Goal: Check status: Check status

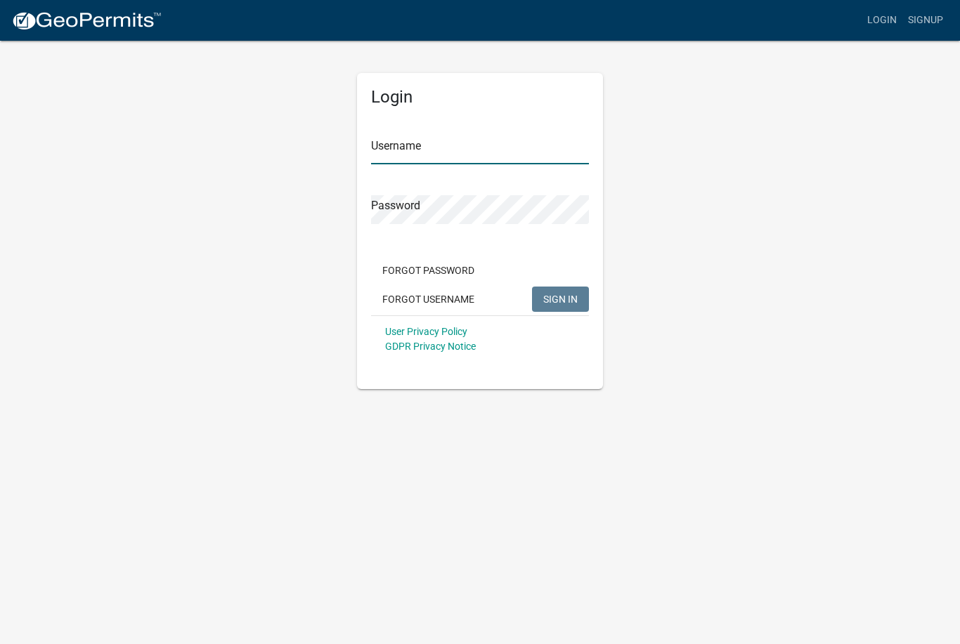
click at [407, 145] on input "Username" at bounding box center [480, 150] width 218 height 29
type input "[PERSON_NAME]"
click at [560, 299] on button "SIGN IN" at bounding box center [560, 299] width 57 height 25
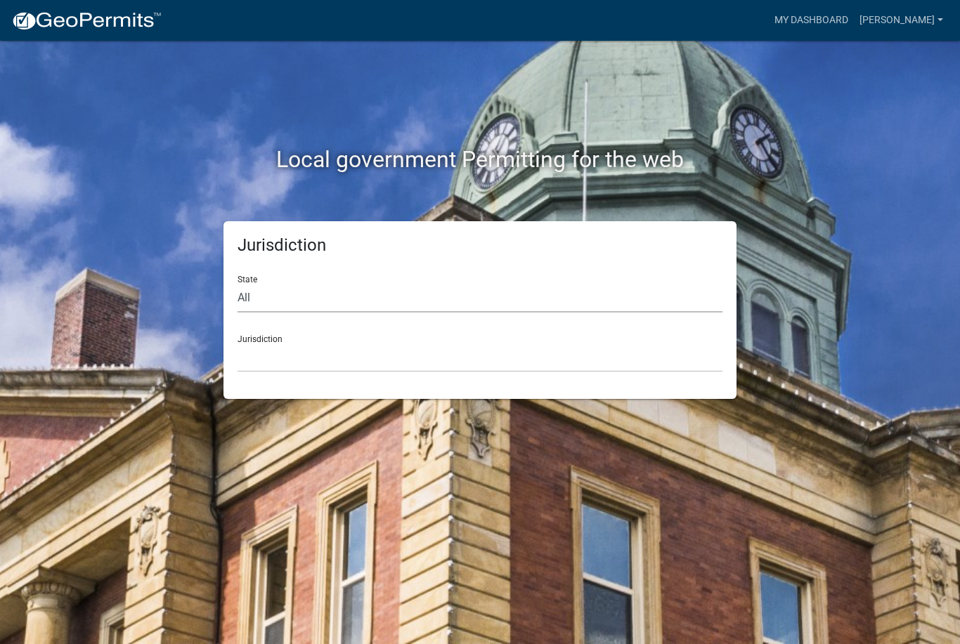
click at [290, 294] on select "All Colorado Georgia Indiana Iowa Kansas Minnesota Ohio South Carolina Wisconsin" at bounding box center [479, 298] width 485 height 29
select select "Minnesota"
click at [334, 344] on select "Becker County, Minnesota Benton County, Minnesota Carlton County, Minnesota Cit…" at bounding box center [479, 358] width 485 height 29
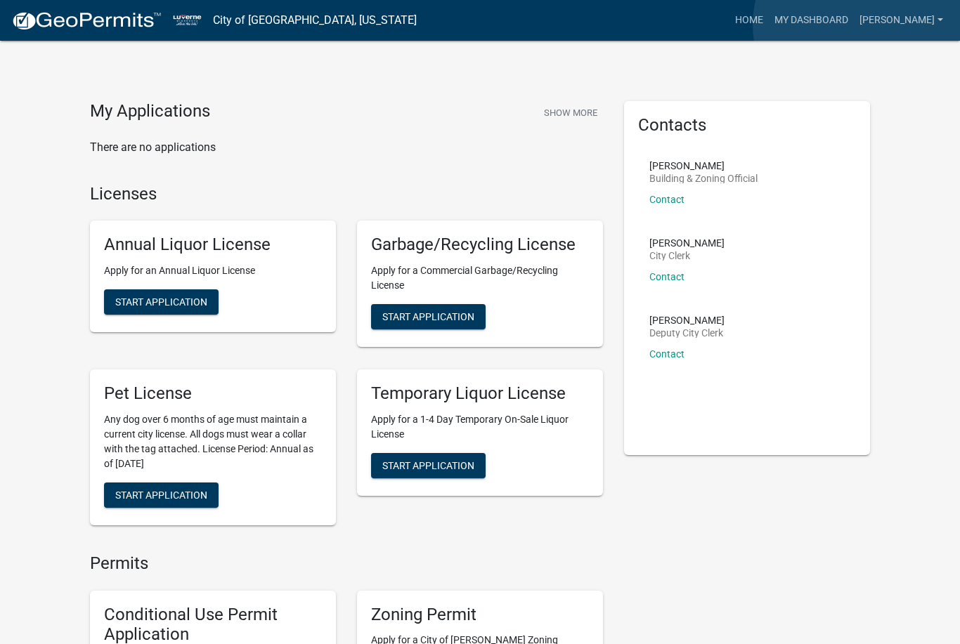
click at [854, 25] on link "My Dashboard" at bounding box center [811, 20] width 85 height 27
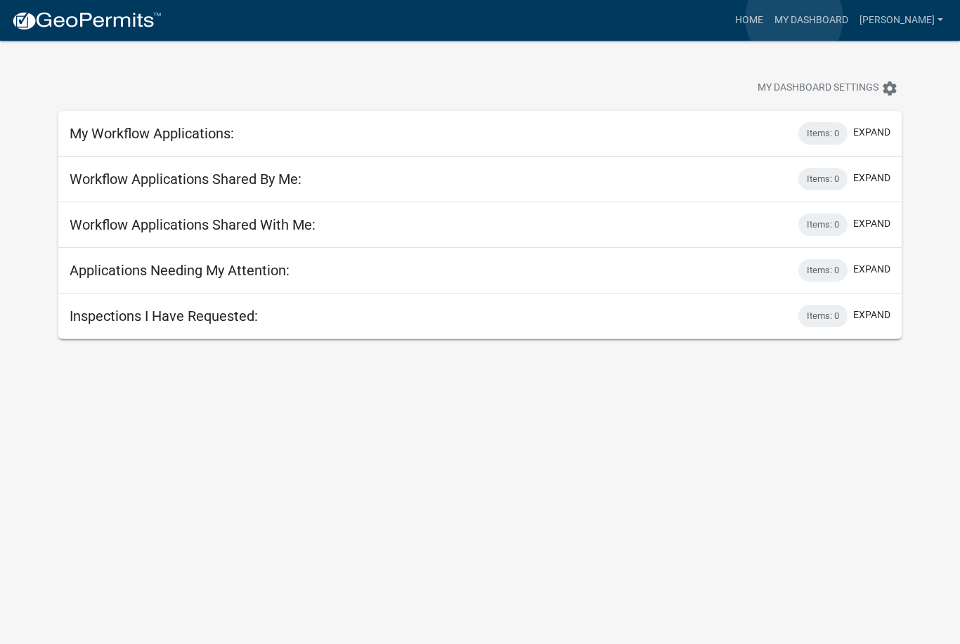
click at [769, 19] on link "Home" at bounding box center [748, 20] width 39 height 27
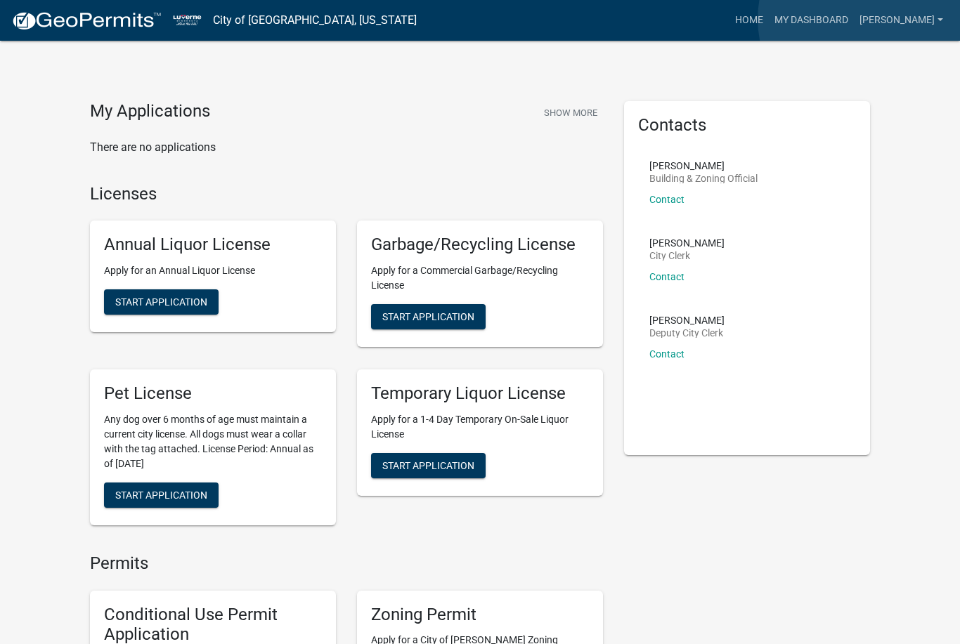
click at [854, 20] on link "My Dashboard" at bounding box center [811, 20] width 85 height 27
